Goal: Check status: Check status

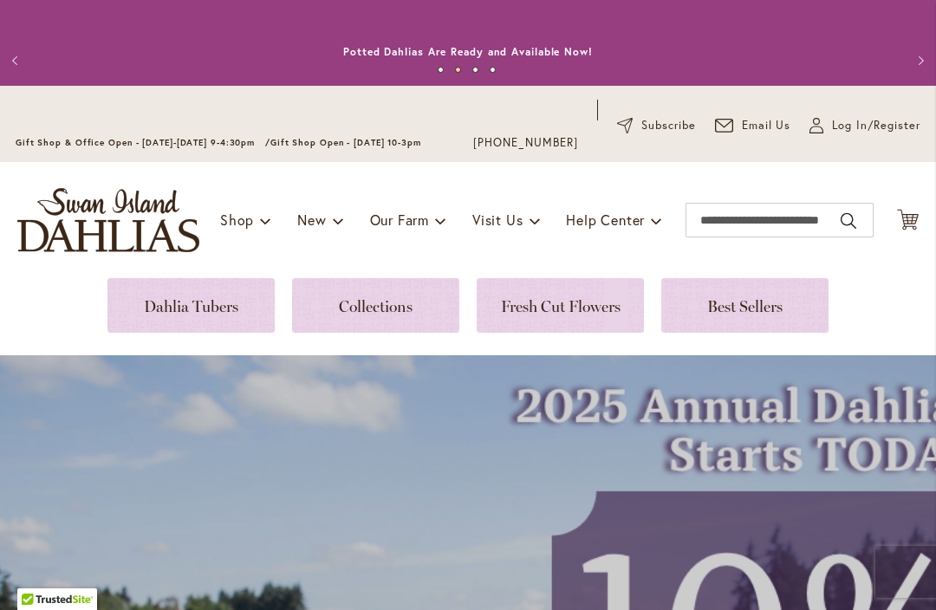
click at [843, 126] on span "Log In/Register" at bounding box center [876, 125] width 88 height 17
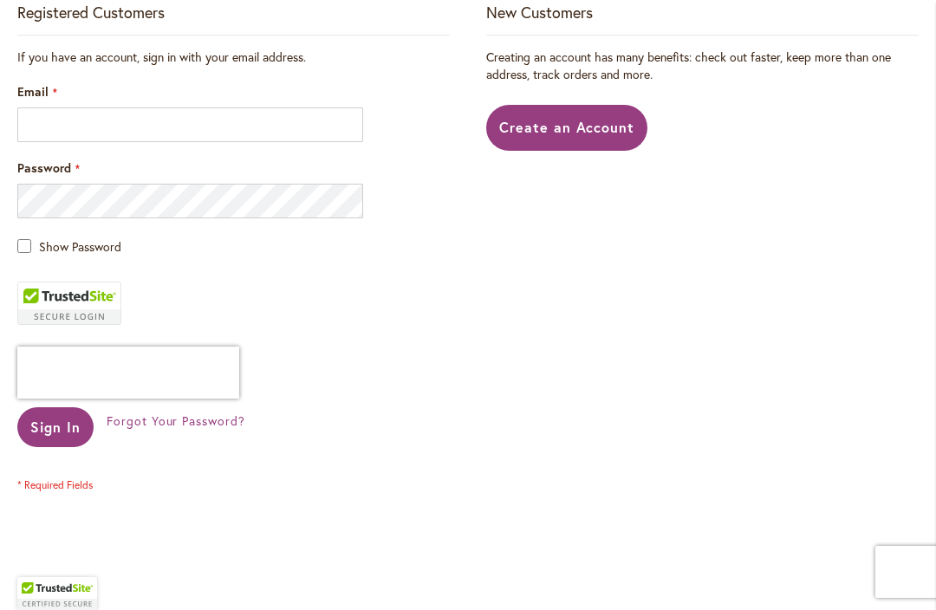
scroll to position [449, 0]
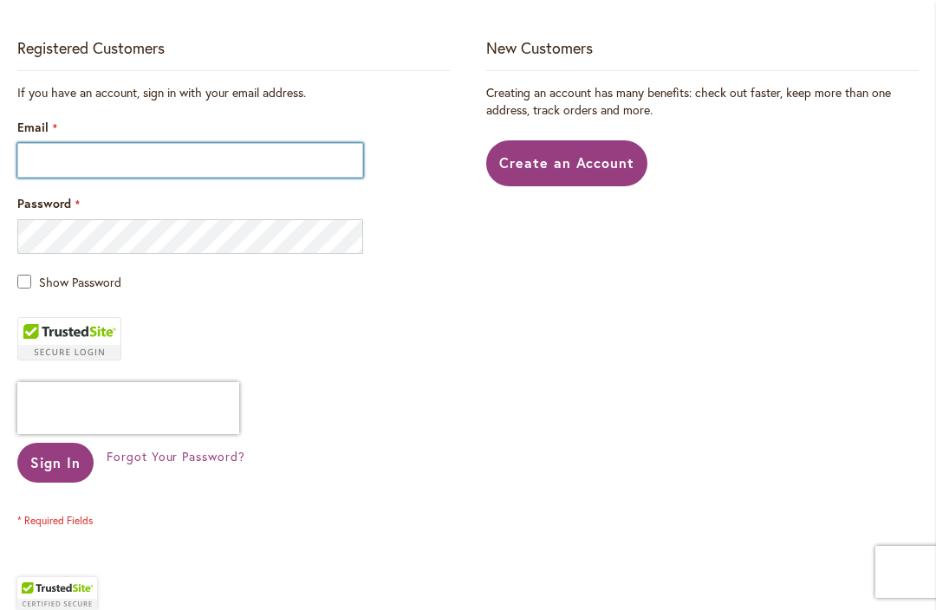
click at [294, 156] on input "Email" at bounding box center [190, 160] width 346 height 35
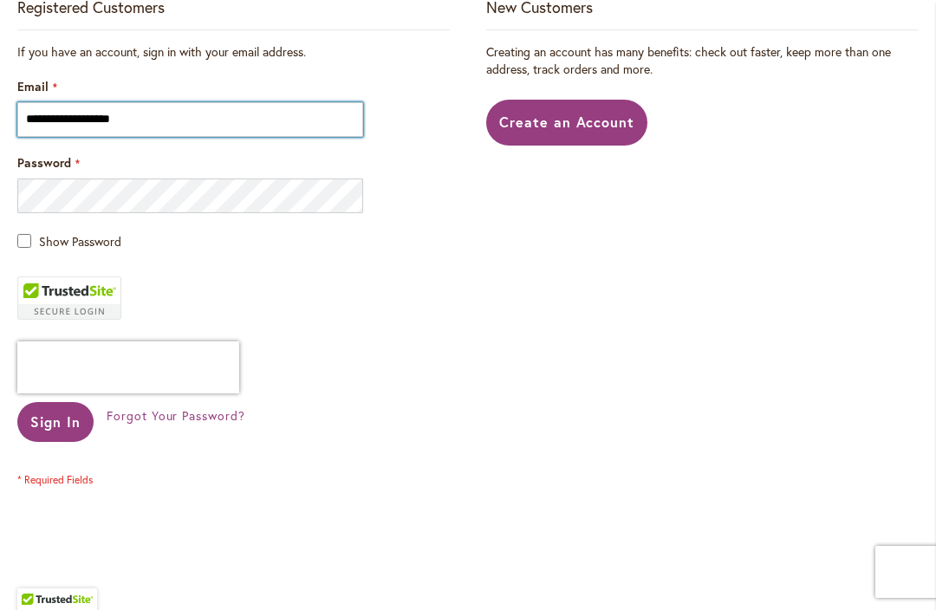
scroll to position [495, 0]
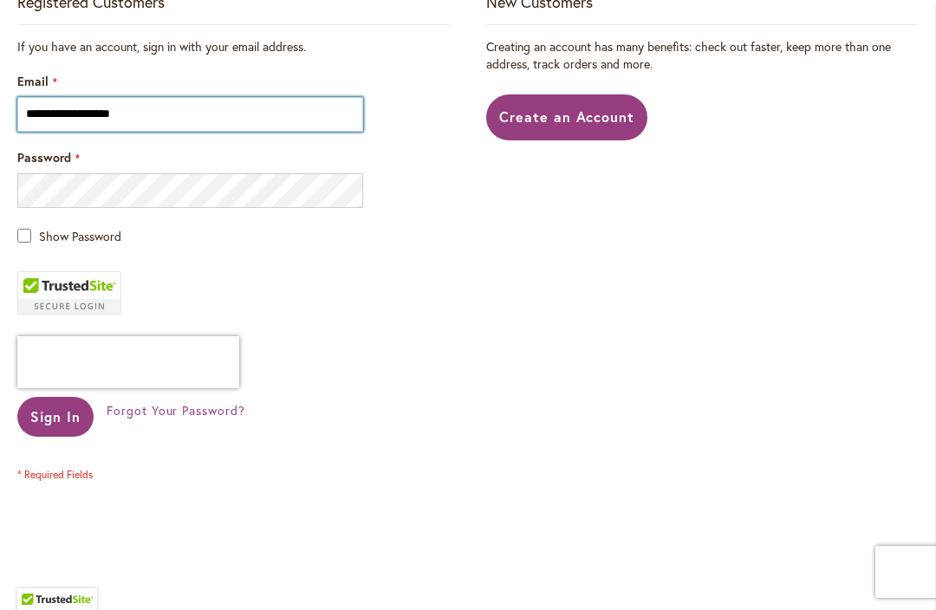
type input "**********"
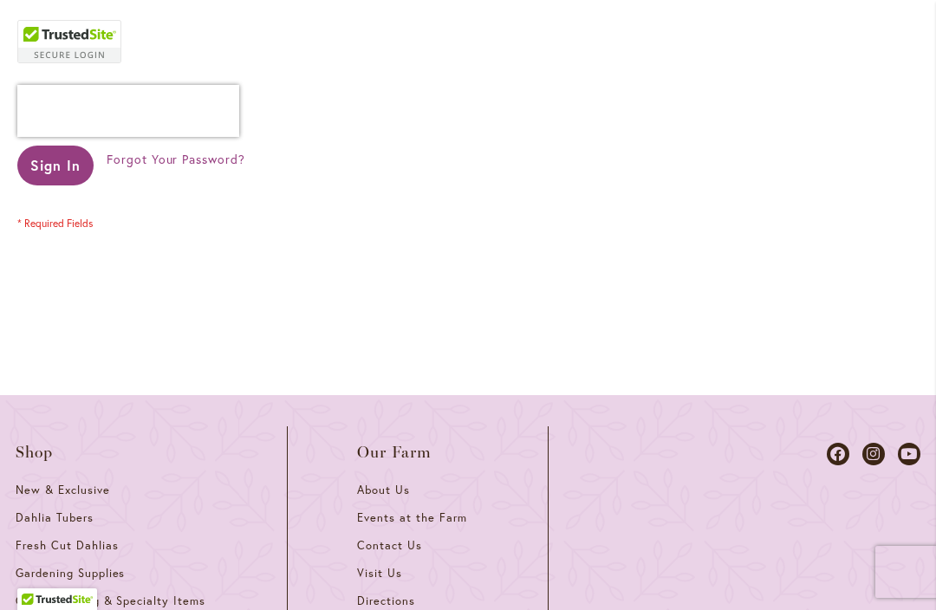
scroll to position [753, 0]
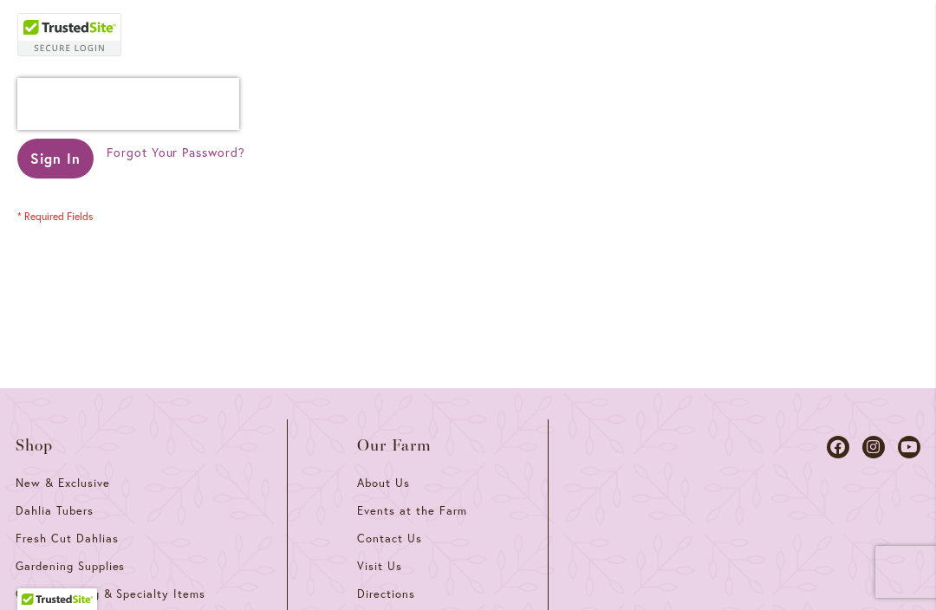
click at [76, 158] on span "Sign In" at bounding box center [55, 158] width 50 height 18
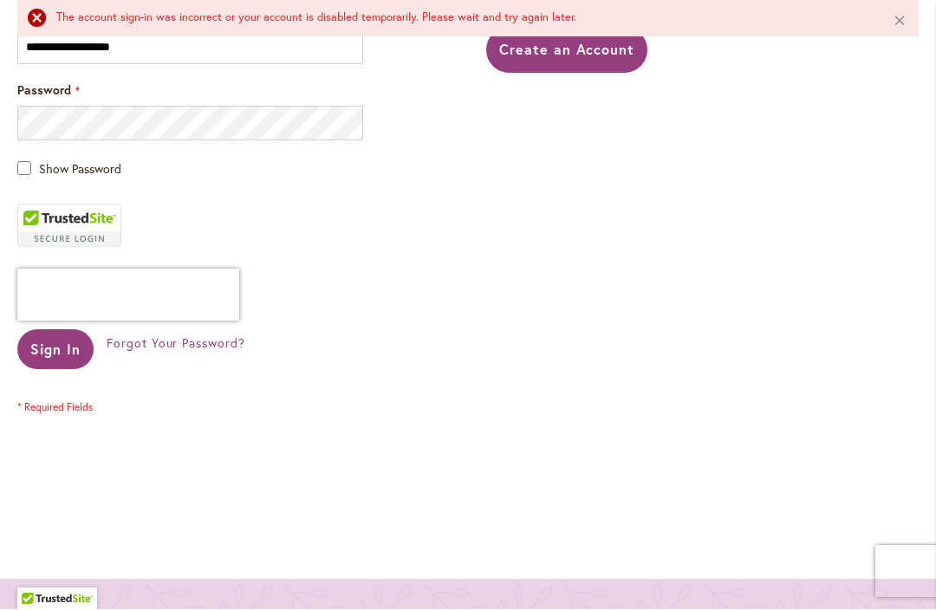
scroll to position [608, 0]
click at [73, 359] on button "Sign In" at bounding box center [55, 349] width 76 height 40
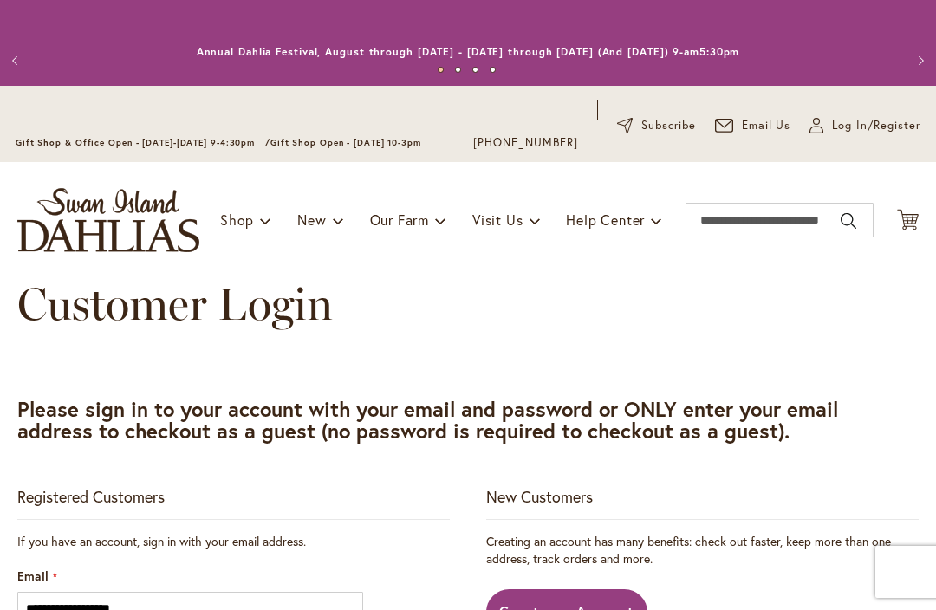
scroll to position [244, 0]
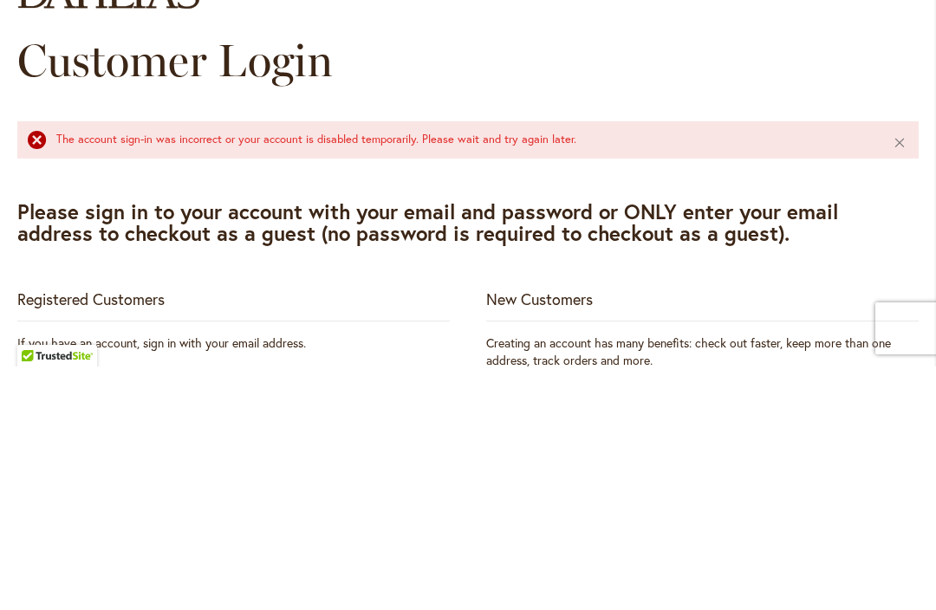
click at [729, 532] on div "New Customers" at bounding box center [702, 549] width 432 height 34
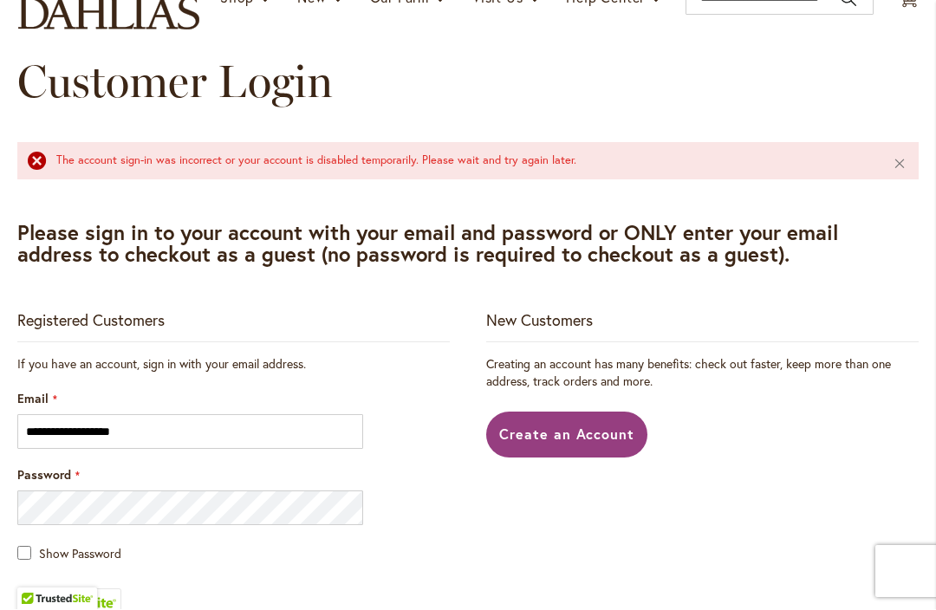
scroll to position [383, 0]
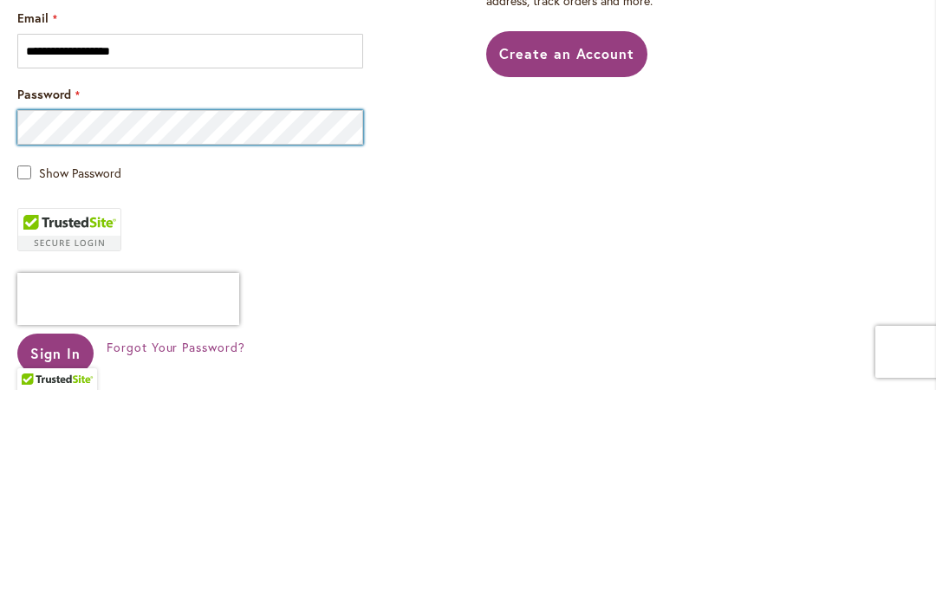
click at [55, 554] on button "Sign In" at bounding box center [55, 574] width 76 height 40
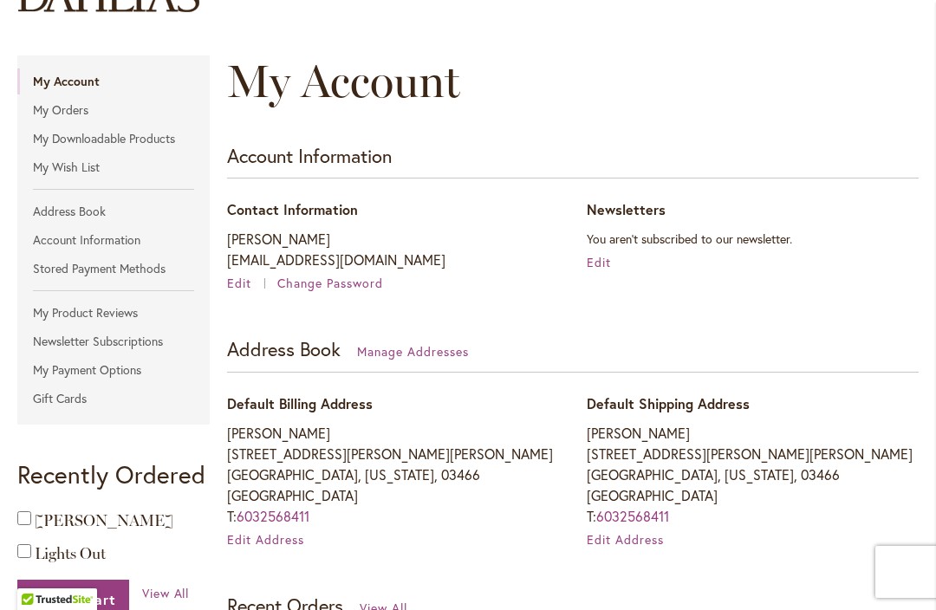
scroll to position [244, 0]
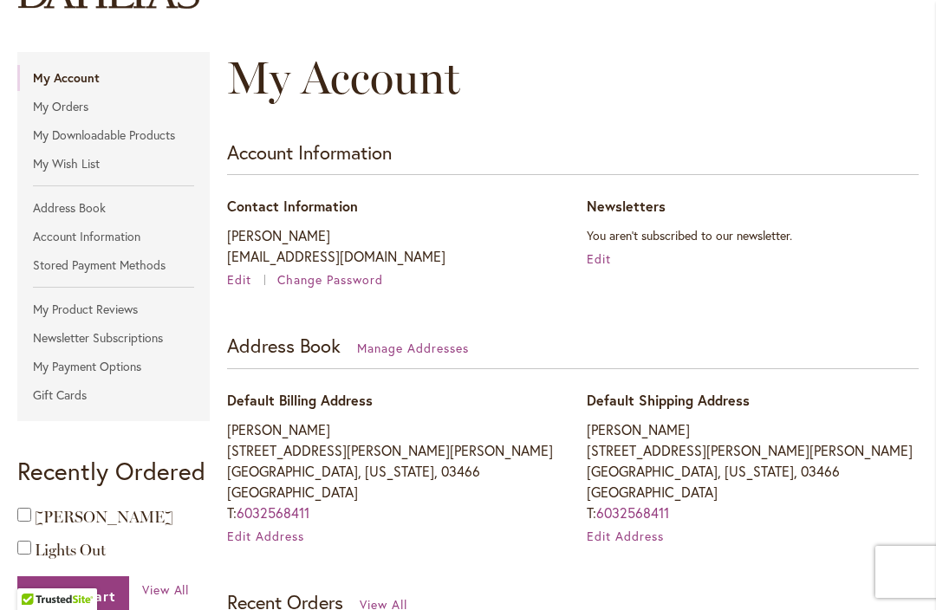
click at [88, 104] on link "My Orders" at bounding box center [113, 107] width 192 height 26
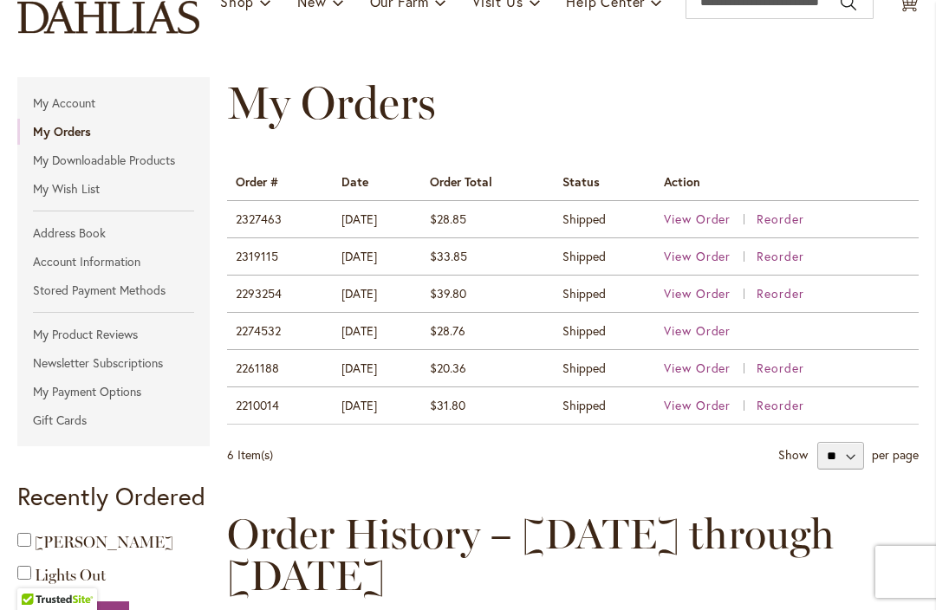
scroll to position [205, 0]
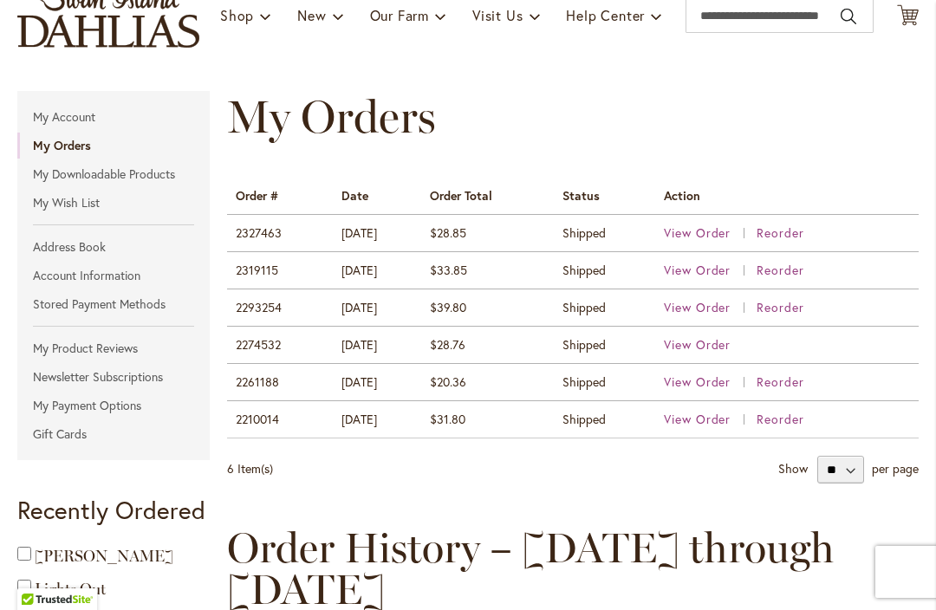
click at [731, 231] on span "View Order" at bounding box center [698, 232] width 68 height 16
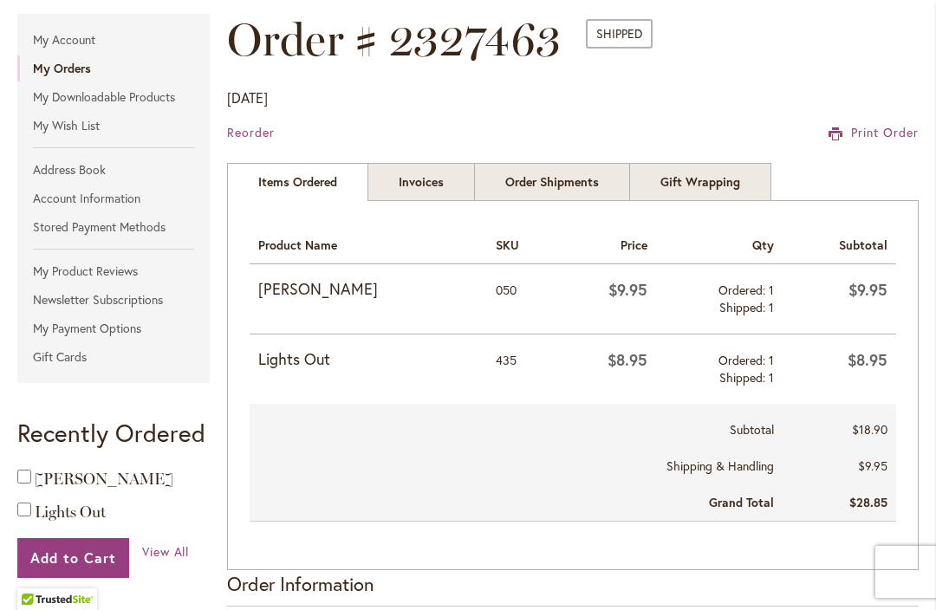
scroll to position [348, 0]
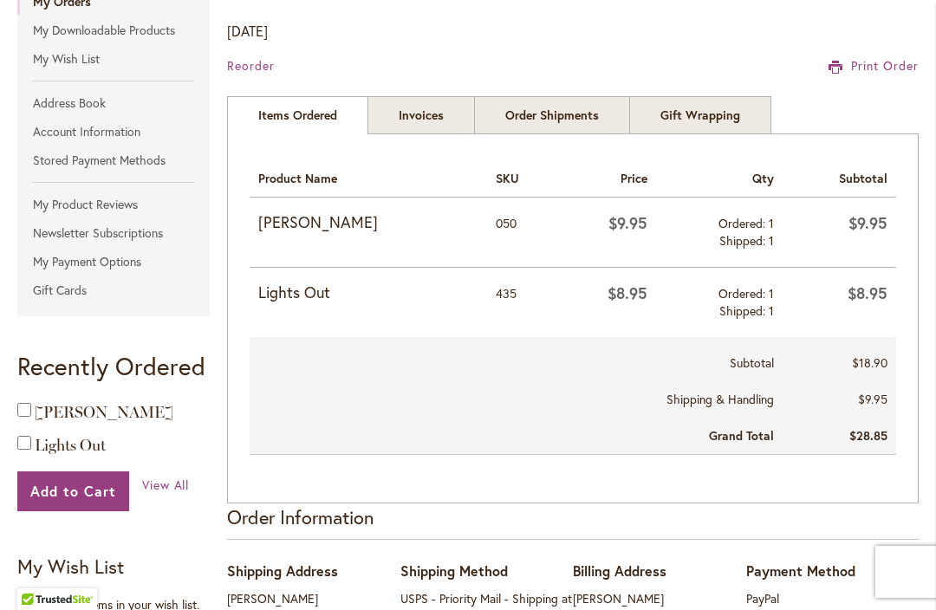
click at [333, 289] on strong "Lights Out" at bounding box center [367, 293] width 219 height 23
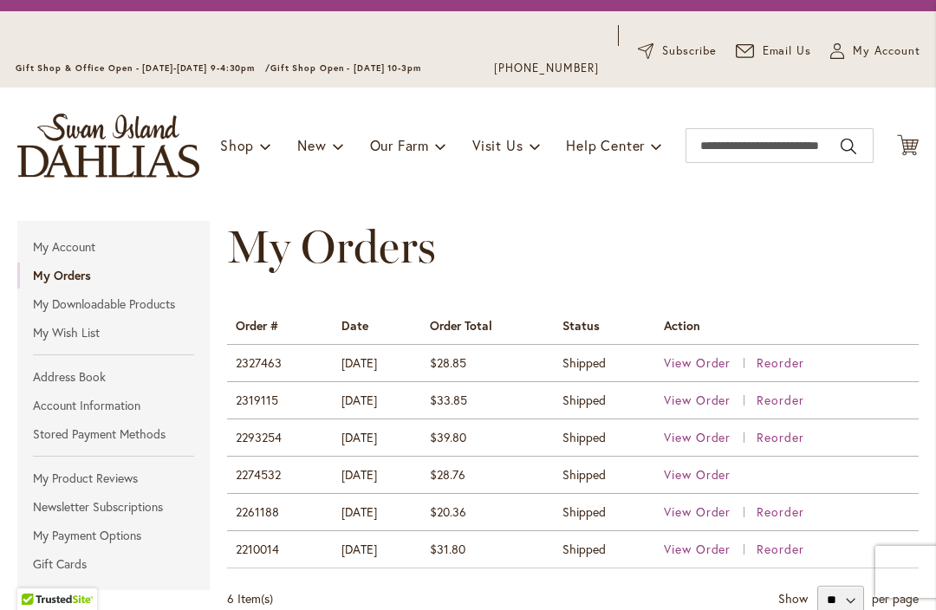
scroll to position [77, 0]
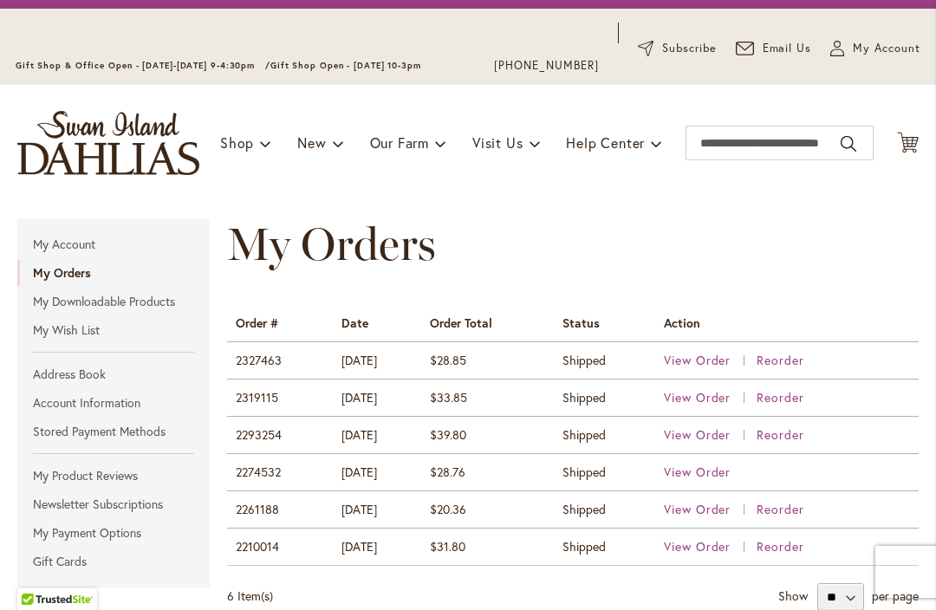
click at [731, 399] on span "View Order" at bounding box center [698, 397] width 68 height 16
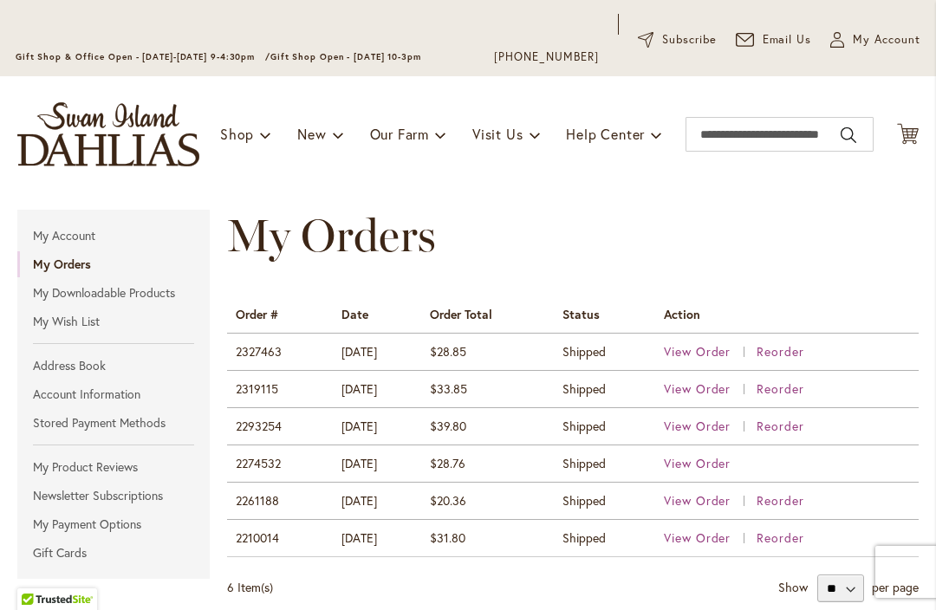
scroll to position [88, 0]
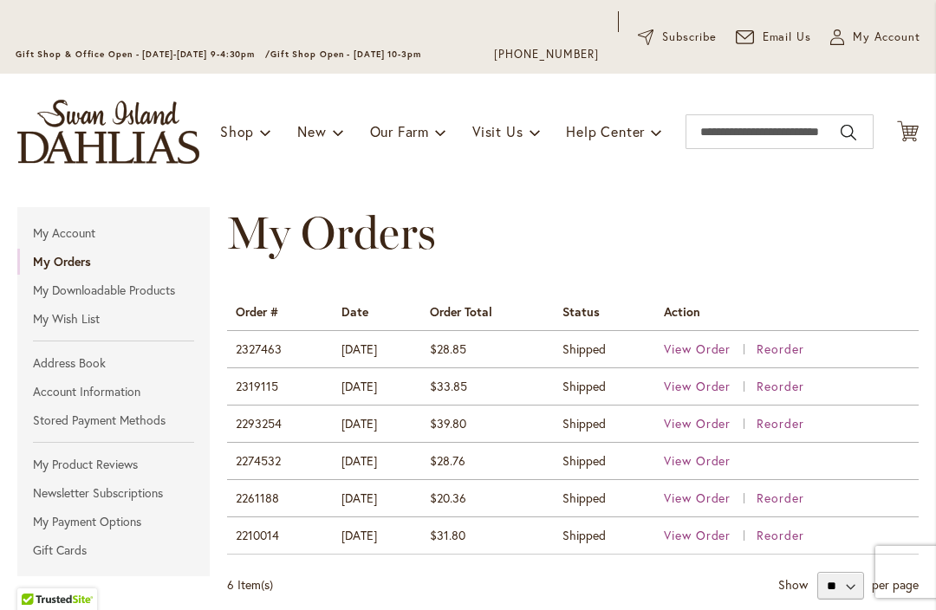
click at [722, 426] on span "View Order" at bounding box center [698, 423] width 68 height 16
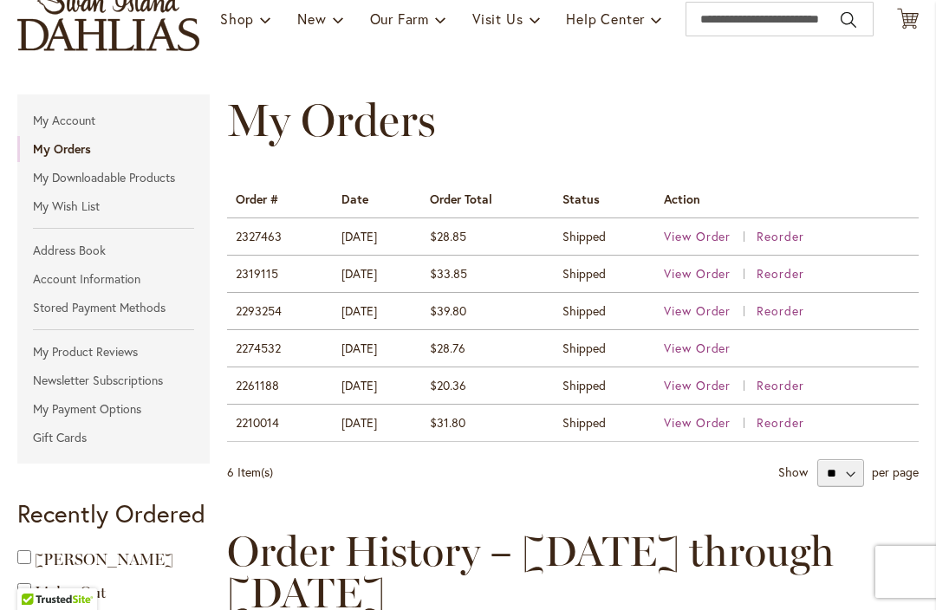
scroll to position [202, 0]
click at [722, 315] on span "View Order" at bounding box center [698, 310] width 68 height 16
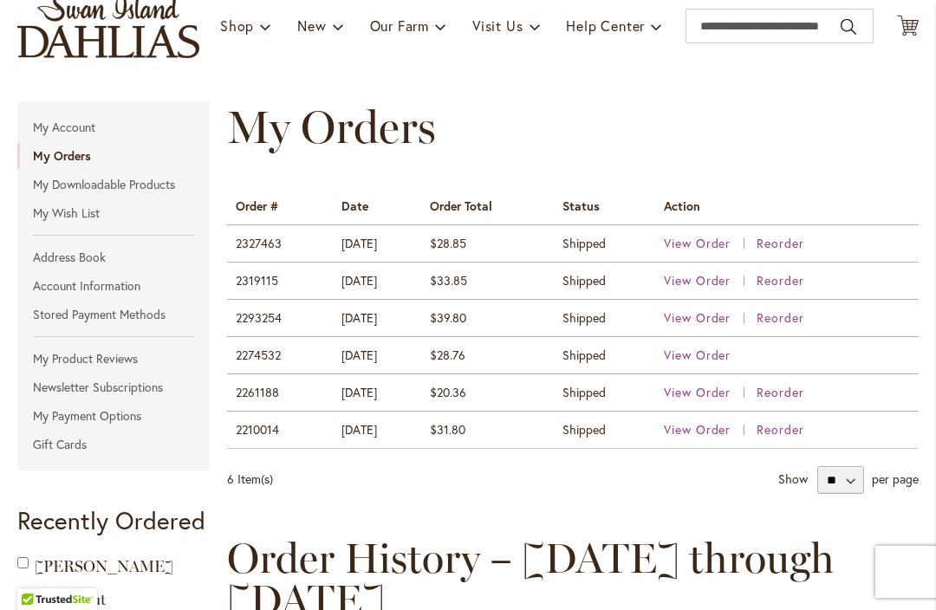
scroll to position [317, 0]
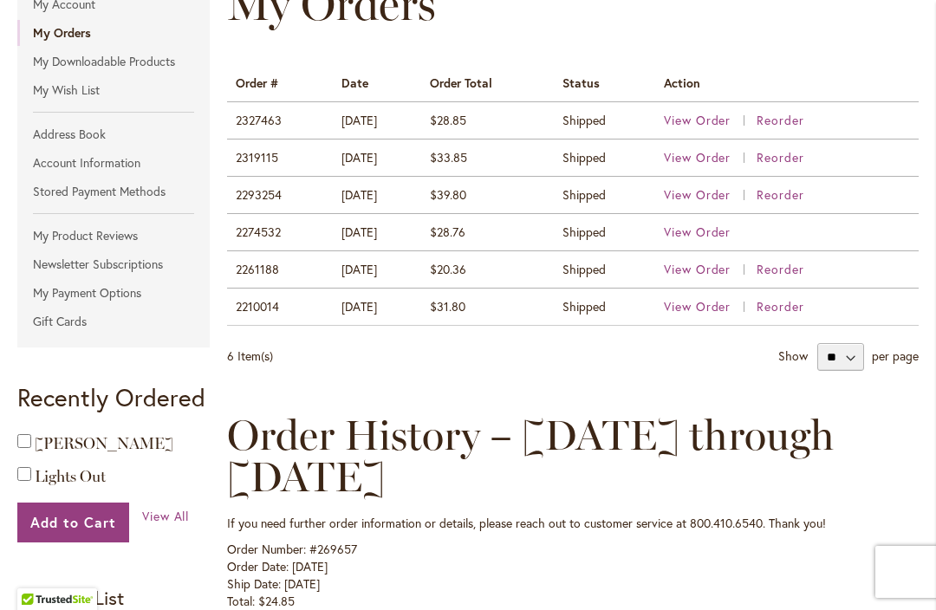
click at [703, 238] on span "View Order" at bounding box center [698, 232] width 68 height 16
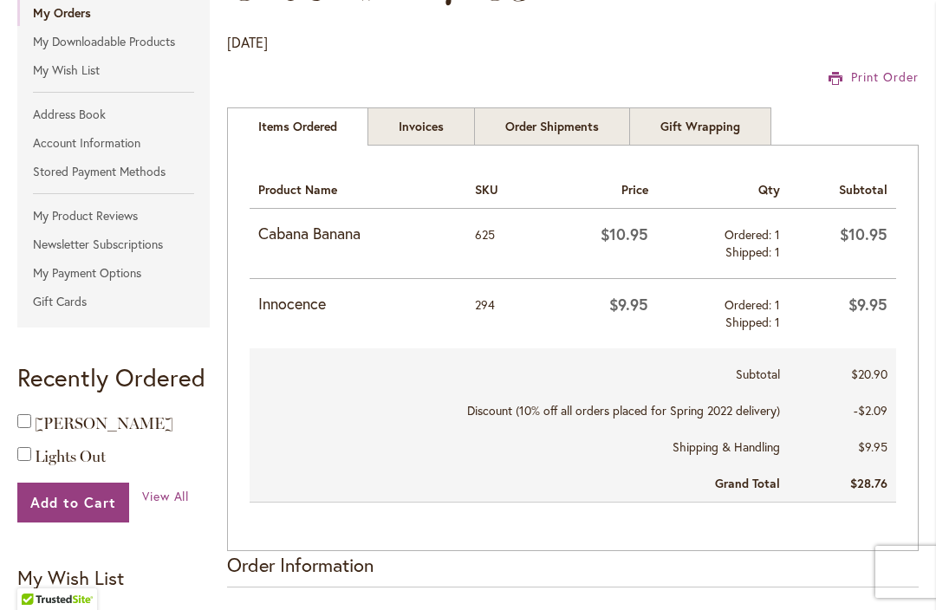
scroll to position [337, 0]
